Goal: Check status: Check status

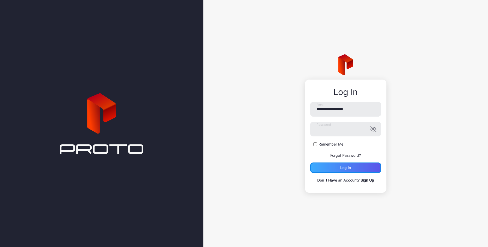
click at [354, 165] on div "Log in" at bounding box center [345, 168] width 71 height 10
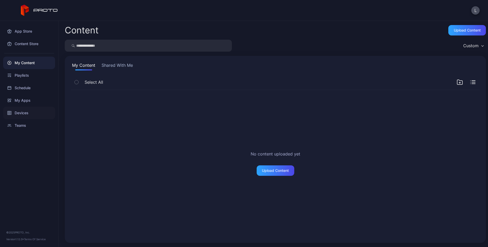
click at [28, 114] on div "Devices" at bounding box center [29, 113] width 52 height 13
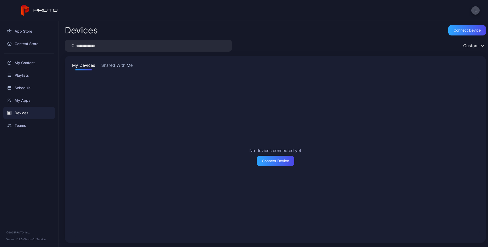
click at [113, 67] on button "Shared With Me" at bounding box center [116, 66] width 33 height 8
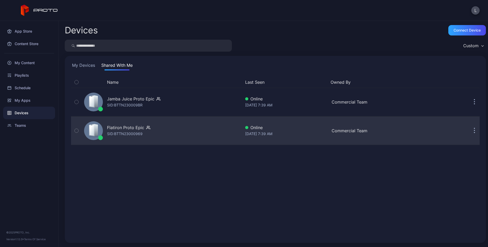
click at [154, 134] on div "Flatiron Proto Epic SID: BTTN23000969" at bounding box center [161, 131] width 159 height 26
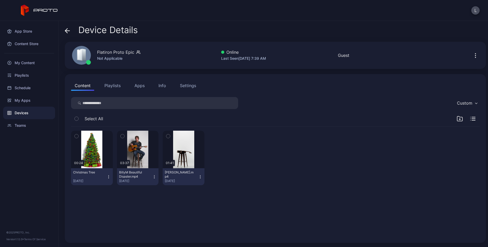
click at [116, 86] on button "Playlists" at bounding box center [113, 85] width 24 height 10
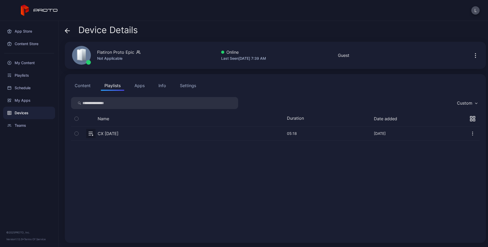
click at [135, 133] on button "button" at bounding box center [275, 134] width 409 height 14
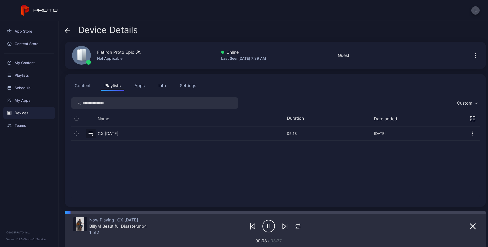
click at [65, 33] on icon at bounding box center [67, 30] width 5 height 5
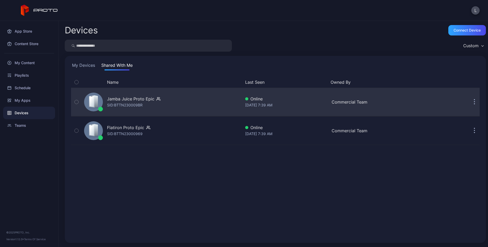
click at [190, 101] on div "Jamba Juice Proto Epic SID: BTTN230009BR" at bounding box center [161, 102] width 159 height 26
